Goal: Task Accomplishment & Management: Use online tool/utility

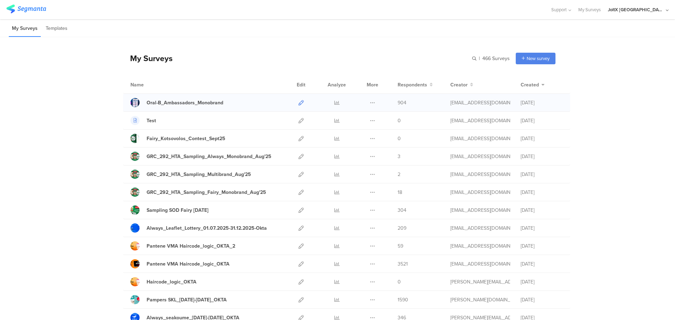
click at [299, 101] on icon at bounding box center [301, 102] width 5 height 5
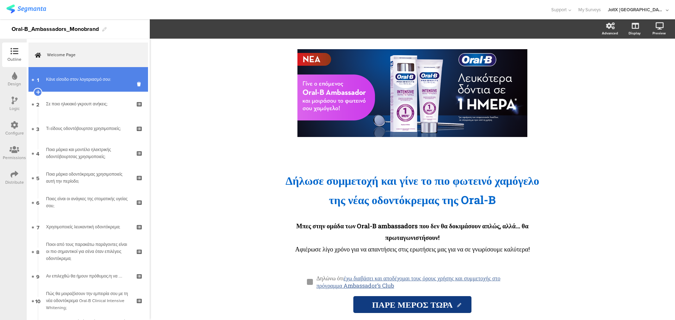
click at [86, 74] on link "1 Κάνε είσοδο στον λογαριασμό σου:" at bounding box center [88, 79] width 120 height 25
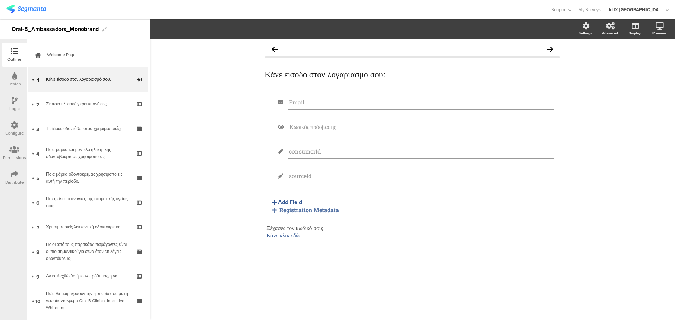
click at [14, 135] on div "Configure" at bounding box center [14, 133] width 19 height 6
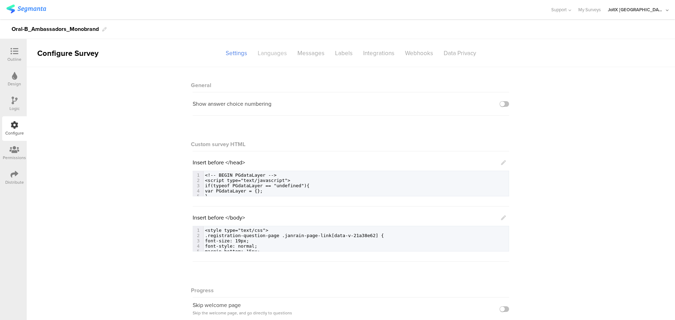
click at [285, 53] on div "Languages" at bounding box center [273, 53] width 40 height 12
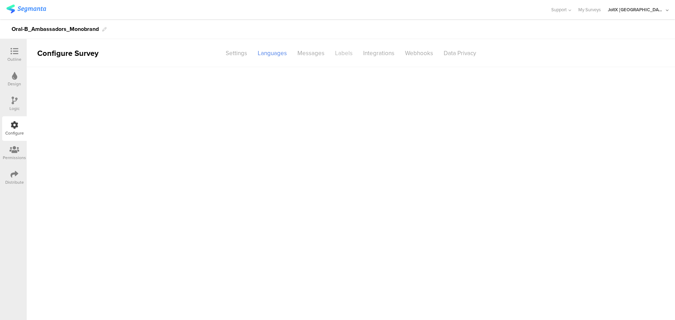
click at [347, 49] on div "Labels" at bounding box center [344, 53] width 28 height 12
click at [386, 49] on div "Integrations" at bounding box center [379, 53] width 42 height 12
click at [249, 57] on div "Settings" at bounding box center [237, 53] width 32 height 12
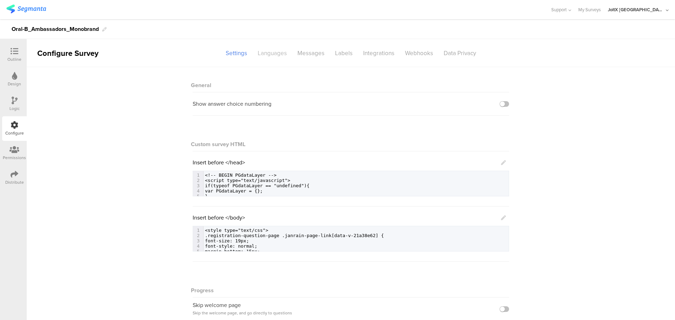
click at [258, 53] on div "Languages" at bounding box center [273, 53] width 40 height 12
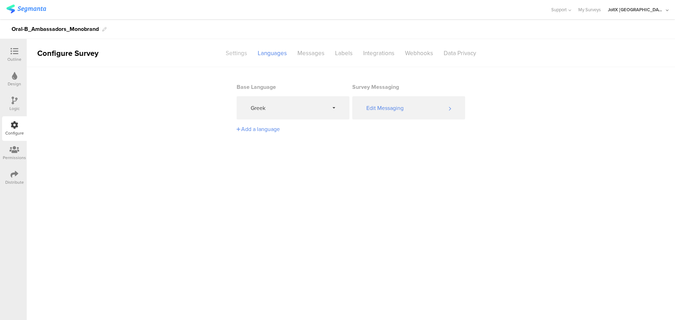
click at [225, 57] on div "Settings" at bounding box center [237, 53] width 32 height 12
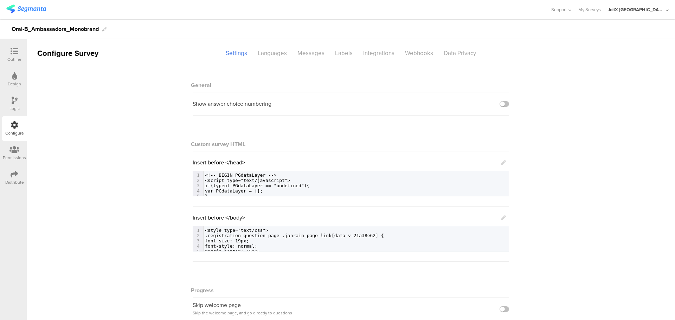
click at [17, 113] on div "Logic" at bounding box center [14, 104] width 25 height 25
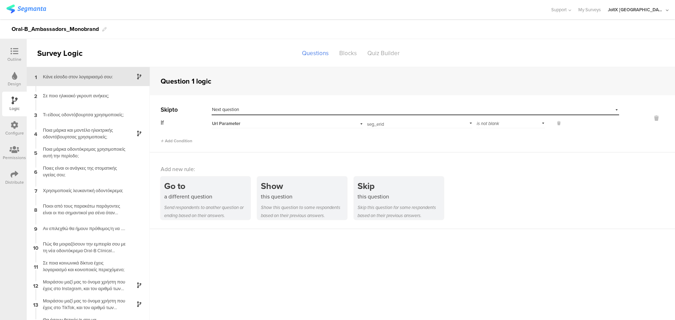
click at [97, 77] on div "Κάνε είσοδο στον λογαριασμό σου:" at bounding box center [83, 77] width 88 height 7
click at [97, 87] on div "2 Σε ποιο ηλικιακό γκρουπ ανήκεις;" at bounding box center [88, 95] width 123 height 19
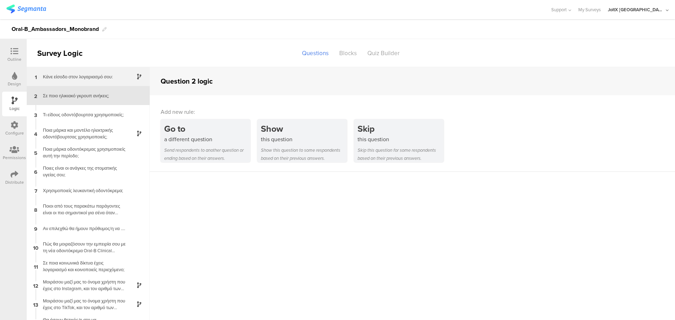
click at [97, 75] on div "Κάνε είσοδο στον λογαριασμό σου:" at bounding box center [83, 77] width 88 height 7
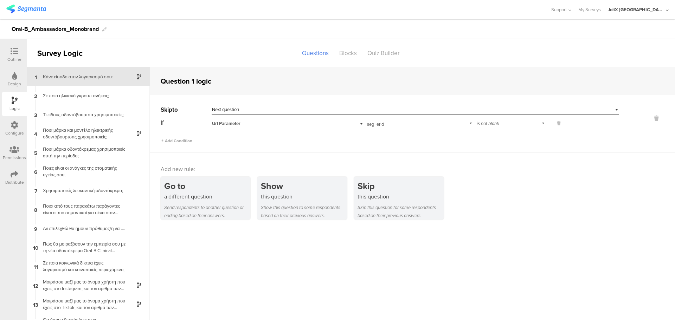
click at [234, 109] on span "Next question" at bounding box center [225, 109] width 27 height 7
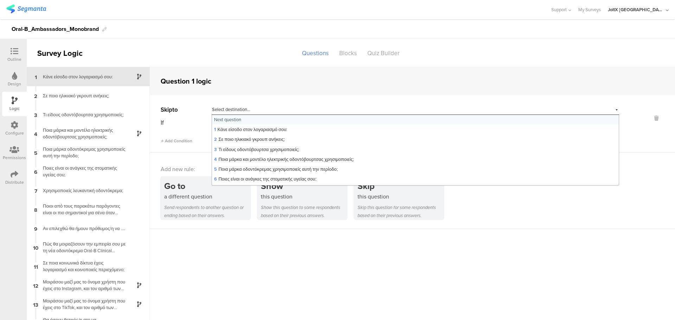
click at [234, 109] on span "Select destination..." at bounding box center [231, 109] width 38 height 7
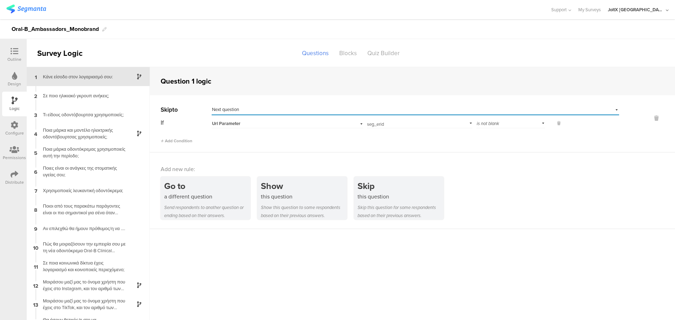
click at [230, 106] on div "Select destination... Next question" at bounding box center [416, 109] width 408 height 11
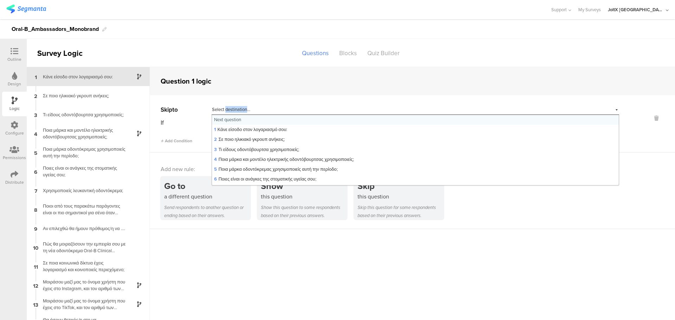
click at [230, 106] on div "Select destination... Next question" at bounding box center [416, 109] width 408 height 11
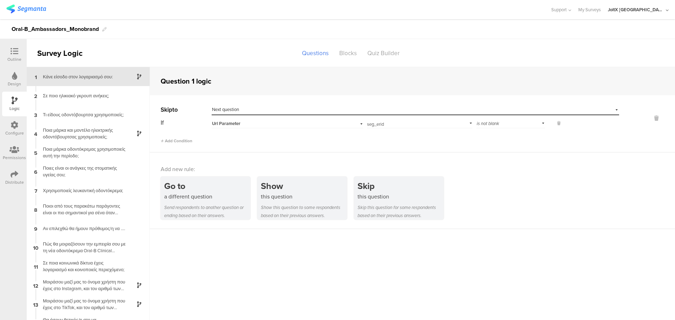
click at [212, 109] on span "Next question" at bounding box center [225, 109] width 27 height 7
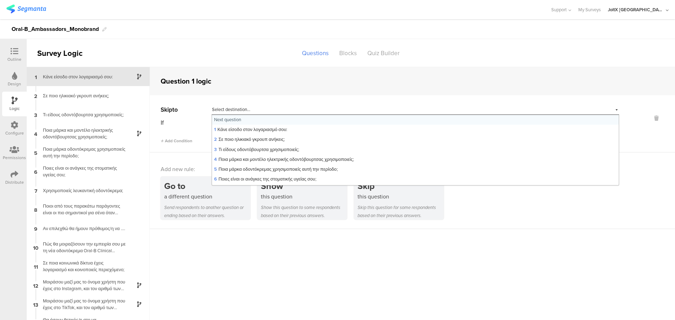
click at [231, 64] on sg-section-page-header "Survey Logic Questions Blocks Quiz Builder" at bounding box center [351, 53] width 649 height 28
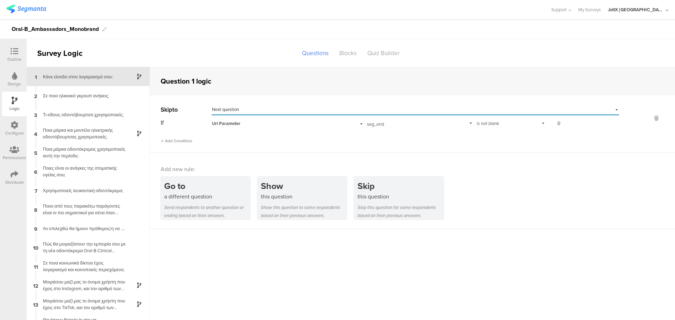
click at [322, 126] on div "Url Parameter" at bounding box center [276, 124] width 128 height 6
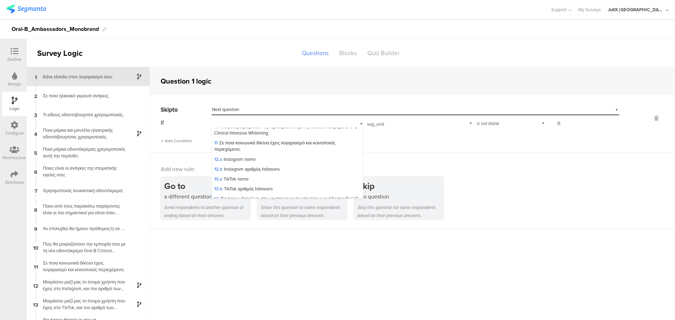
scroll to position [173, 0]
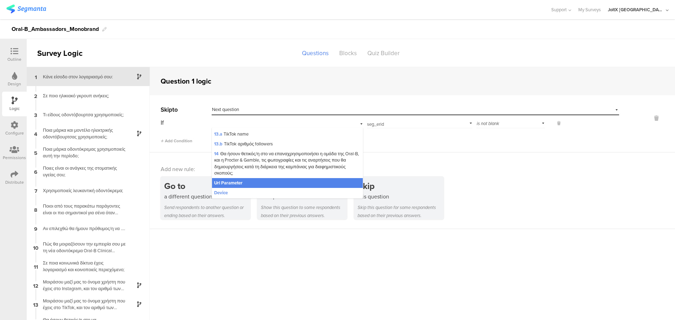
click at [396, 144] on div "Add Condition" at bounding box center [390, 138] width 459 height 12
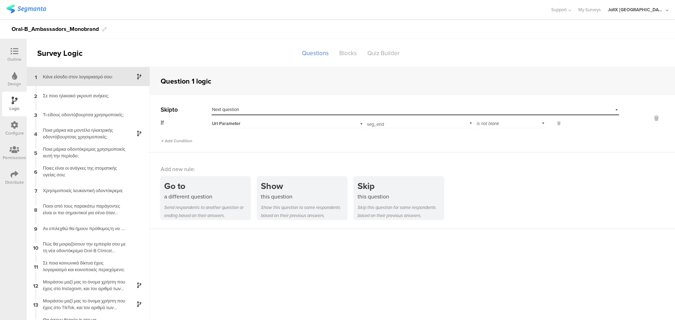
click at [403, 123] on input "seg_erid" at bounding box center [418, 123] width 103 height 10
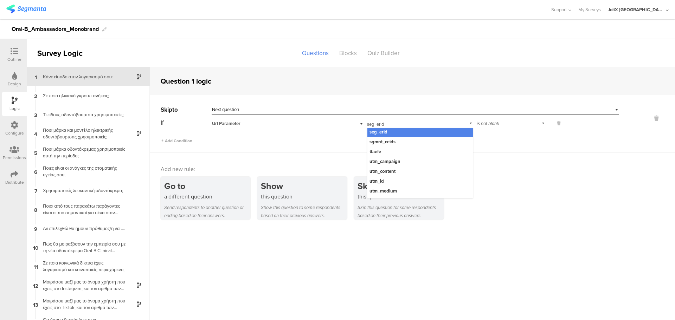
scroll to position [82, 0]
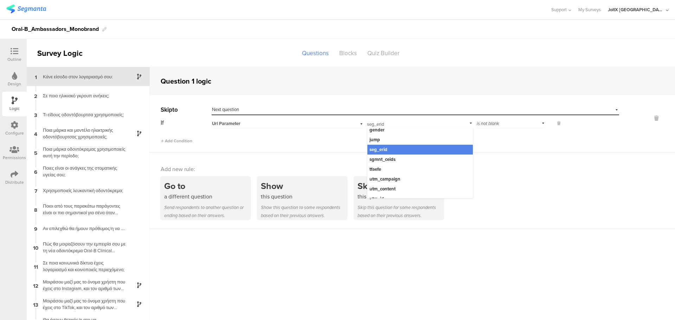
click at [502, 146] on div "Skip to Select destination... Next question If Url Parameter seg_erid Add param…" at bounding box center [413, 123] width 526 height 57
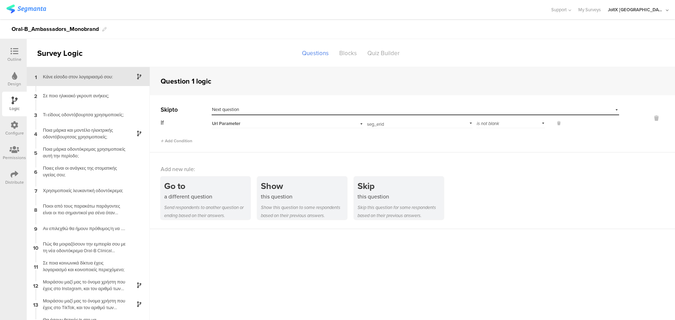
click at [19, 52] on div at bounding box center [14, 51] width 14 height 9
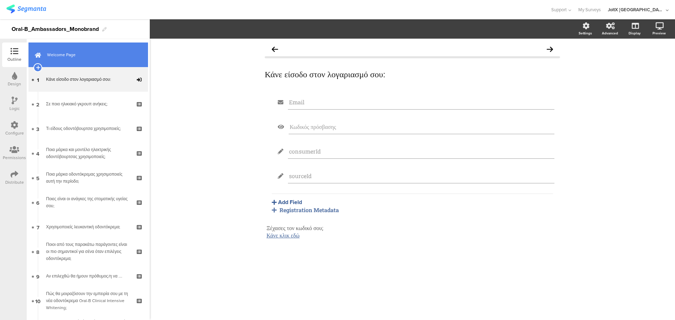
click at [79, 55] on span "Welcome Page" at bounding box center [92, 54] width 90 height 7
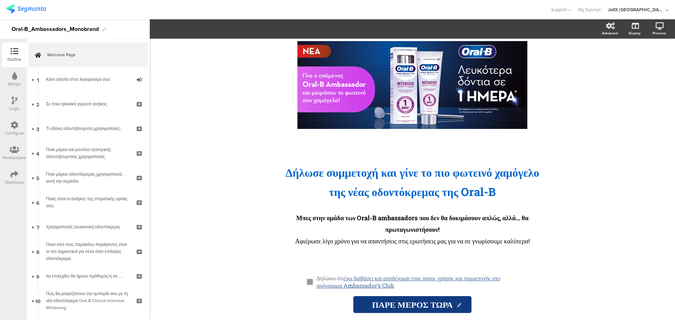
scroll to position [20, 0]
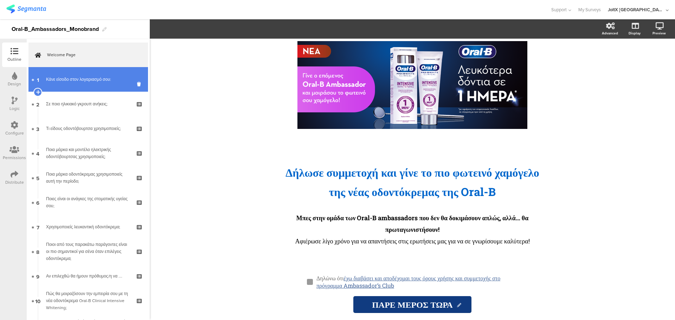
click at [76, 76] on div "Κάνε είσοδο στον λογαριασμό σου:" at bounding box center [88, 79] width 84 height 7
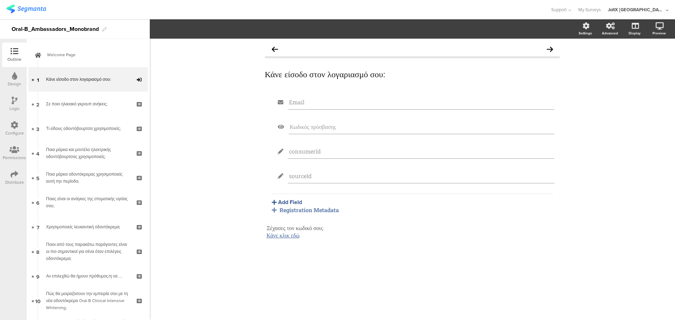
click at [307, 211] on div "Registration Metadata" at bounding box center [412, 209] width 281 height 7
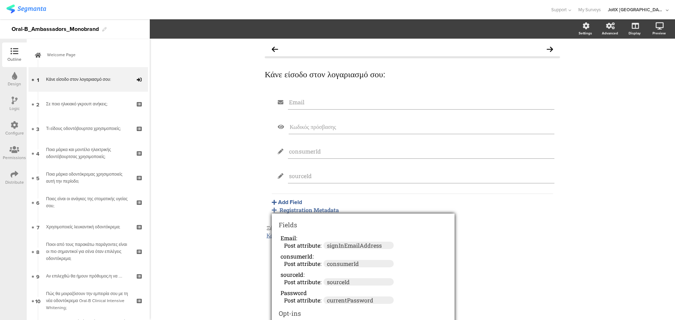
click at [221, 210] on div "Κάνε είσοδο στον λογαριασμό σου: Κάνε είσοδο στον λογαριασμό σου: Email Κωδικός…" at bounding box center [413, 180] width 526 height 282
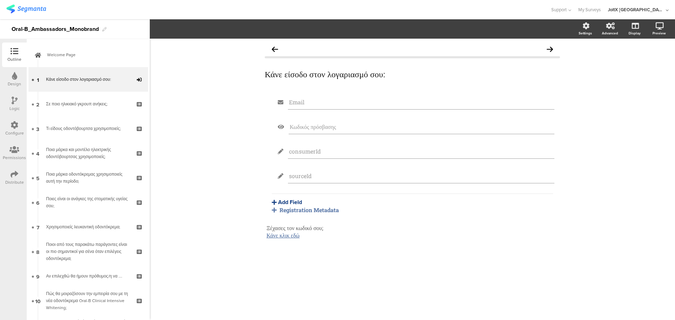
click at [292, 202] on button "Add Field" at bounding box center [287, 202] width 30 height 8
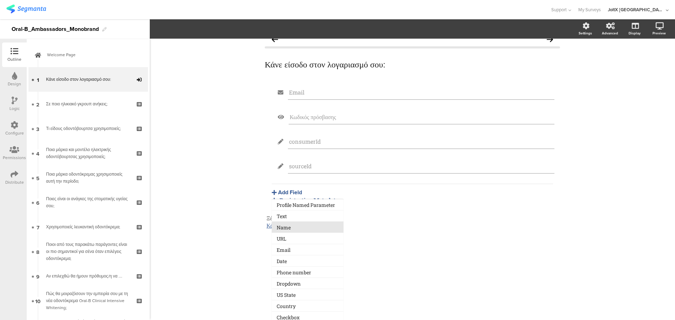
scroll to position [13, 0]
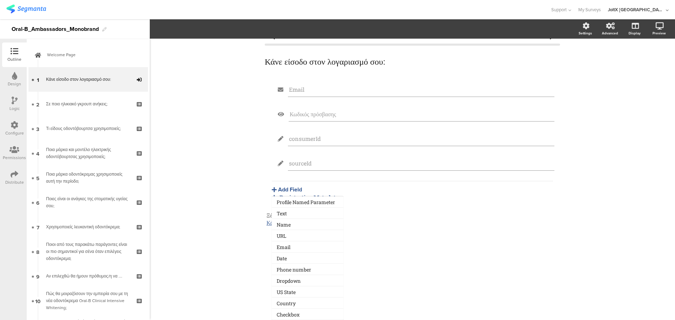
drag, startPoint x: 219, startPoint y: 224, endPoint x: 268, endPoint y: 198, distance: 55.7
click at [223, 221] on div "Κάνε είσοδο στον λογαριασμό σου: Κάνε είσοδο στον λογαριασμό σου: Email Κωδικός…" at bounding box center [413, 180] width 526 height 282
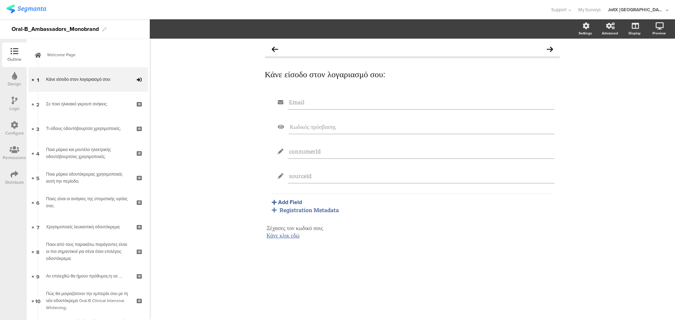
scroll to position [0, 0]
click at [302, 212] on div "Registration Metadata" at bounding box center [412, 209] width 281 height 7
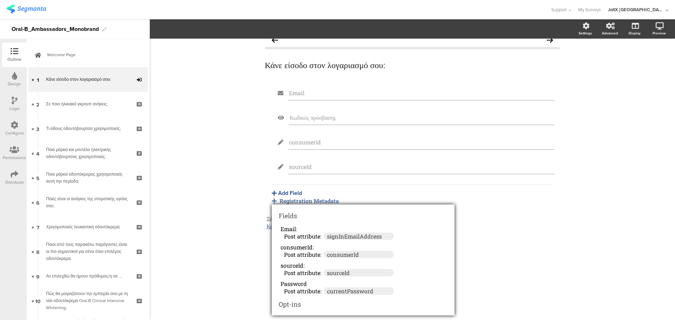
scroll to position [12, 0]
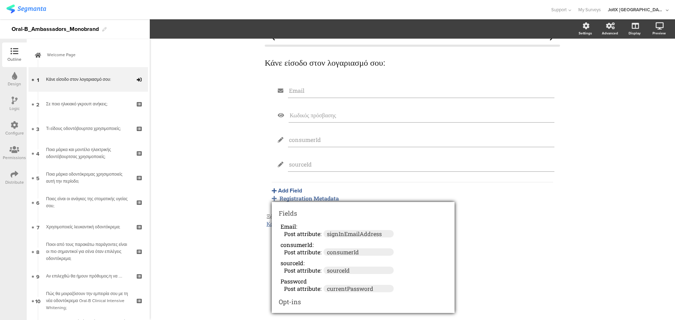
click at [206, 158] on div "Κάνε είσοδο στον λογαριασμό σου: Κάνε είσοδο στον λογαριασμό σου: Email Κωδικός…" at bounding box center [413, 180] width 526 height 282
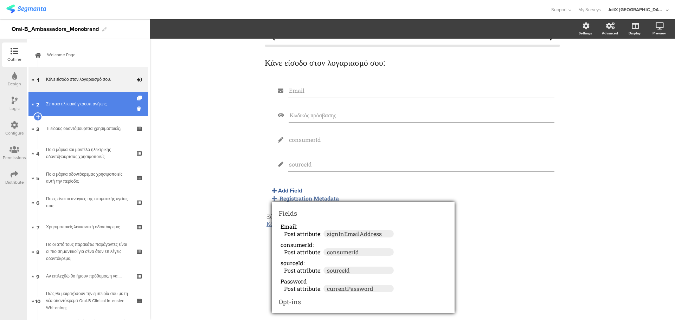
scroll to position [0, 0]
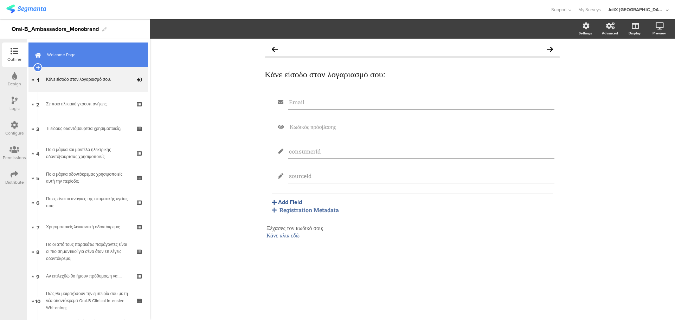
click at [91, 63] on link "Welcome Page" at bounding box center [88, 55] width 120 height 25
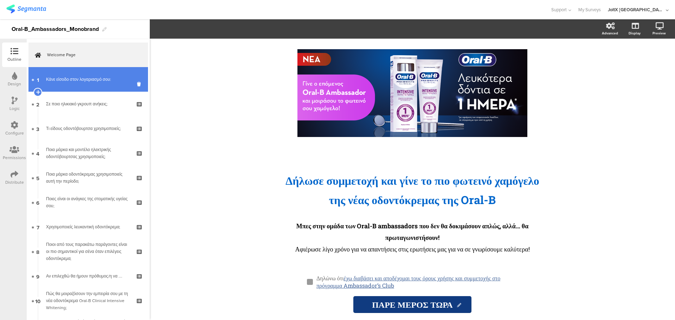
click at [81, 82] on div "Κάνε είσοδο στον λογαριασμό σου:" at bounding box center [88, 79] width 84 height 7
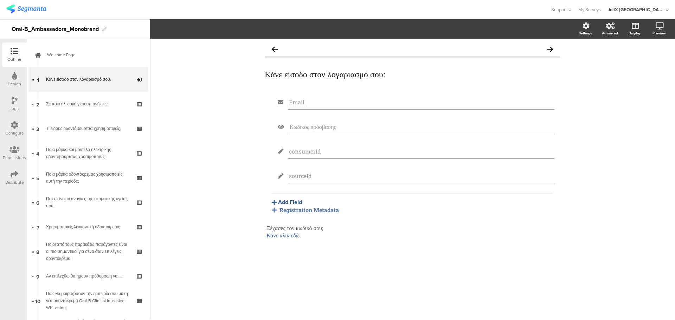
click at [18, 104] on div "Logic" at bounding box center [14, 104] width 25 height 25
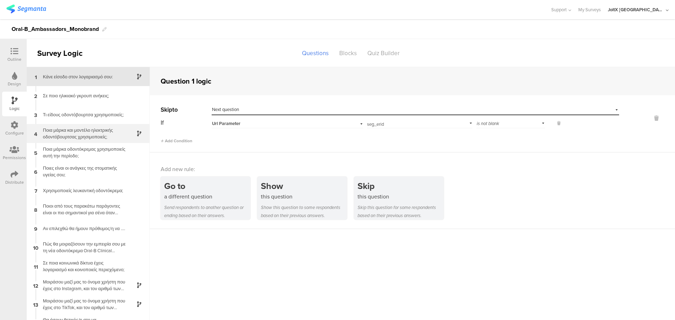
click at [89, 130] on div "Ποια μάρκα και μοντέλο ηλεκτρικής οδοντόβουρτσας χρησιμοποιείς;" at bounding box center [83, 133] width 88 height 13
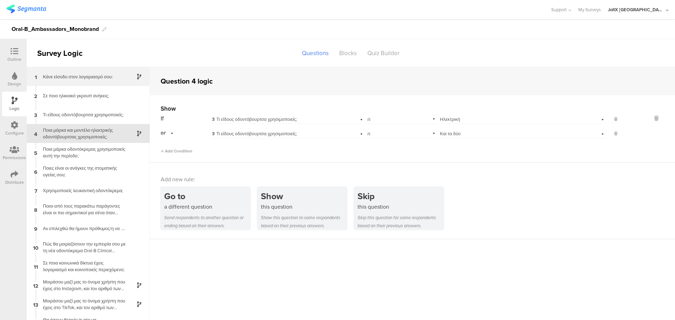
click at [96, 78] on div "Κάνε είσοδο στον λογαριασμό σου:" at bounding box center [83, 77] width 88 height 7
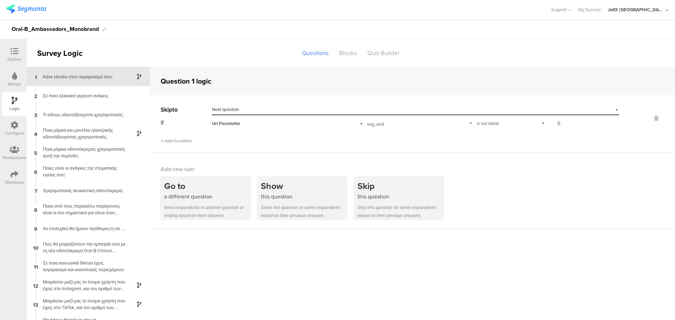
click at [525, 124] on div "is not blank" at bounding box center [511, 122] width 69 height 11
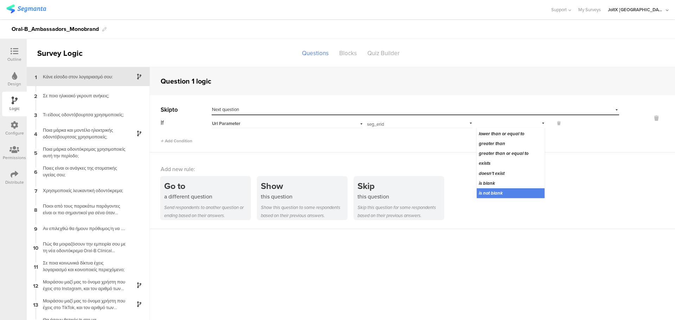
click at [583, 182] on div "Go to a different question Send respondents to another question or ending based…" at bounding box center [418, 198] width 515 height 43
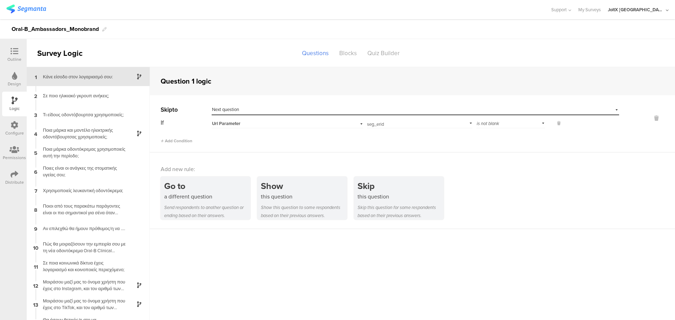
scroll to position [0, 0]
click at [21, 52] on div at bounding box center [14, 51] width 14 height 9
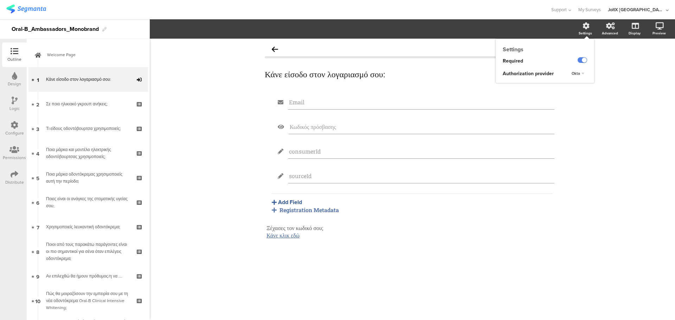
click at [584, 70] on div "Okta" at bounding box center [578, 74] width 18 height 8
click at [630, 77] on div "Κάνε είσοδο στον λογαριασμό σου: Κάνε είσοδο στον λογαριασμό σου: Email Κωδικός…" at bounding box center [413, 180] width 526 height 282
